Goal: Task Accomplishment & Management: Manage account settings

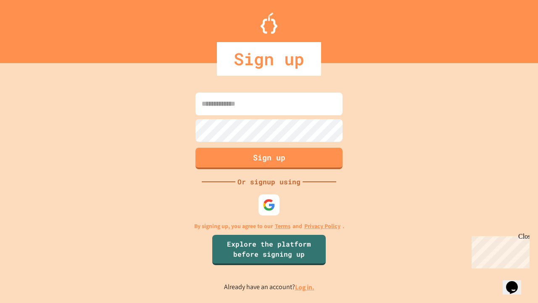
click at [305, 287] on link "Log in." at bounding box center [304, 287] width 19 height 9
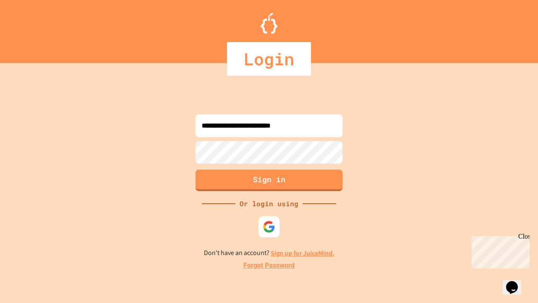
type input "**********"
